Goal: Check status: Check status

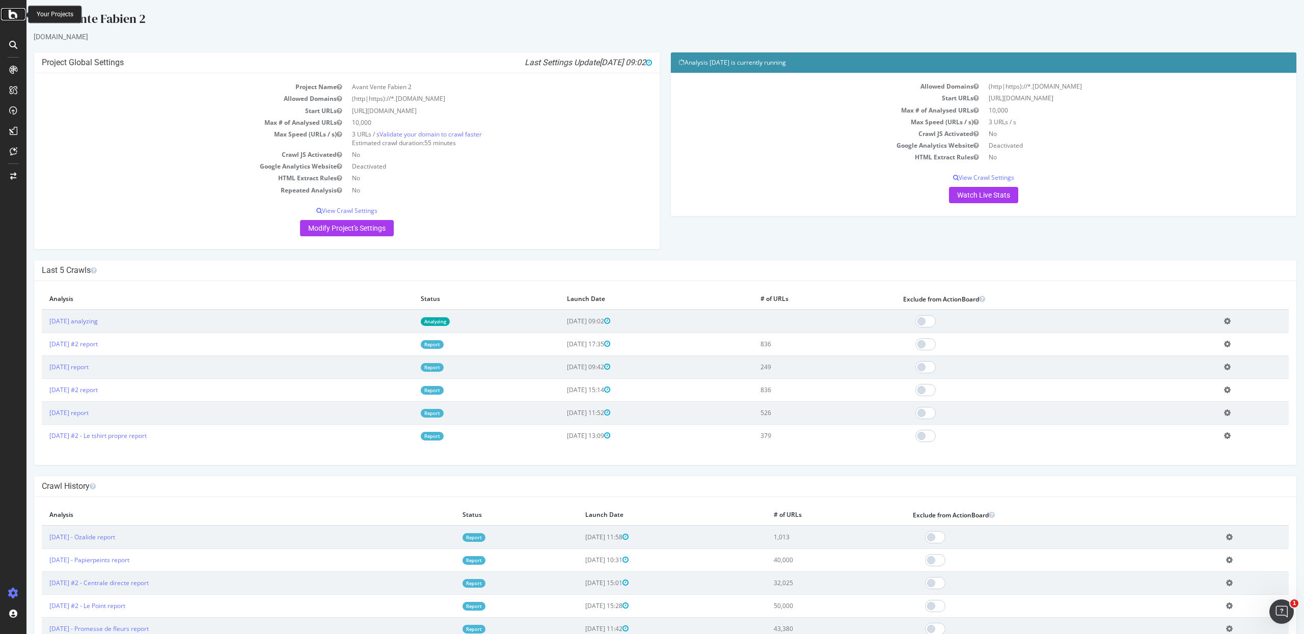
click at [14, 18] on icon at bounding box center [13, 14] width 9 height 12
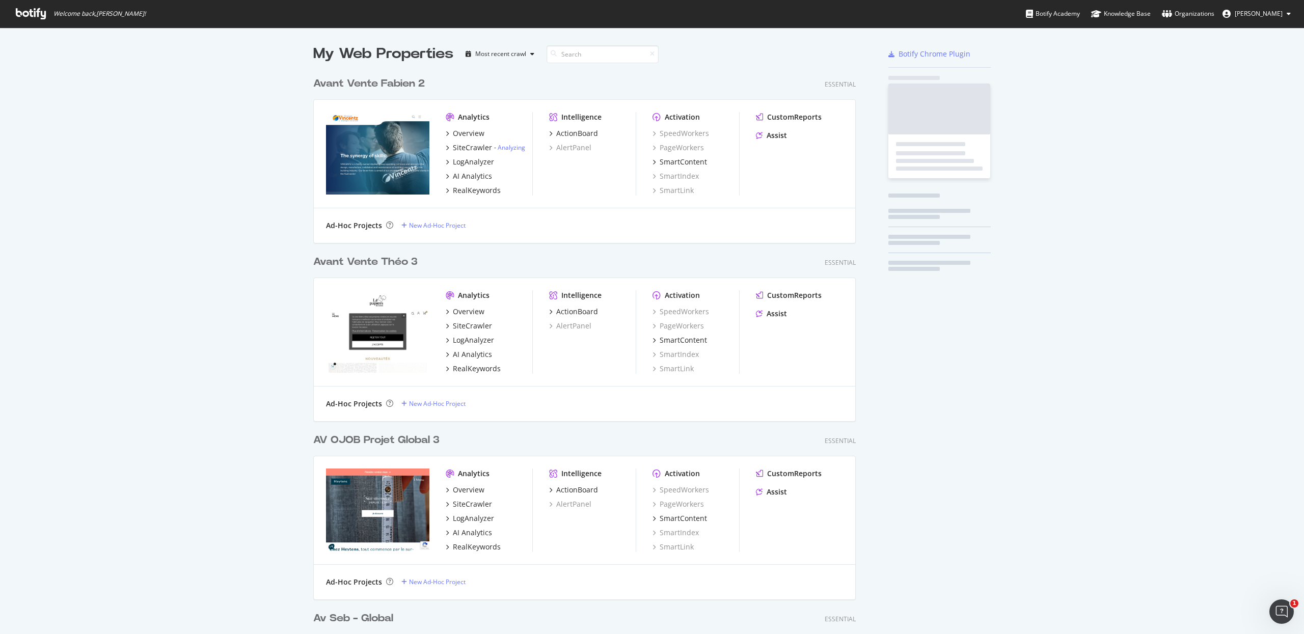
scroll to position [624, 1284]
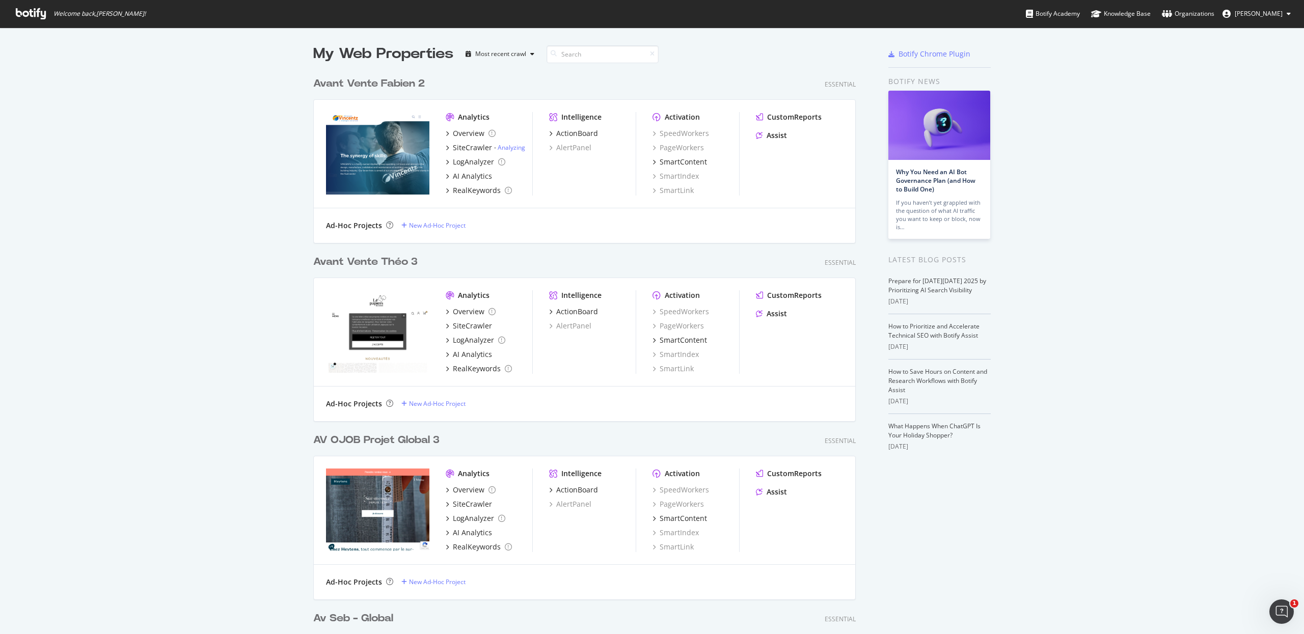
click at [326, 88] on div "Avant Vente Fabien 2" at bounding box center [369, 83] width 112 height 15
